Goal: Information Seeking & Learning: Learn about a topic

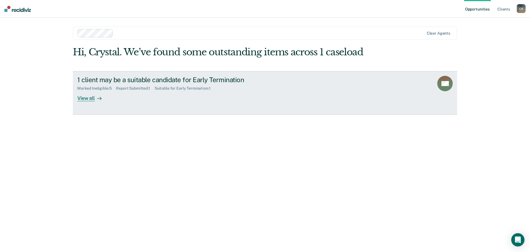
click at [85, 99] on div "View all" at bounding box center [92, 95] width 31 height 11
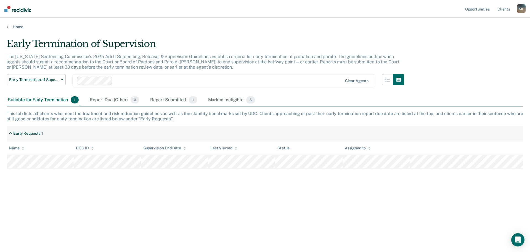
click at [247, 198] on div "Early Termination of Supervision The [US_STATE] Sentencing Commission’s 2025 Ad…" at bounding box center [265, 124] width 517 height 172
